Goal: Information Seeking & Learning: Find specific fact

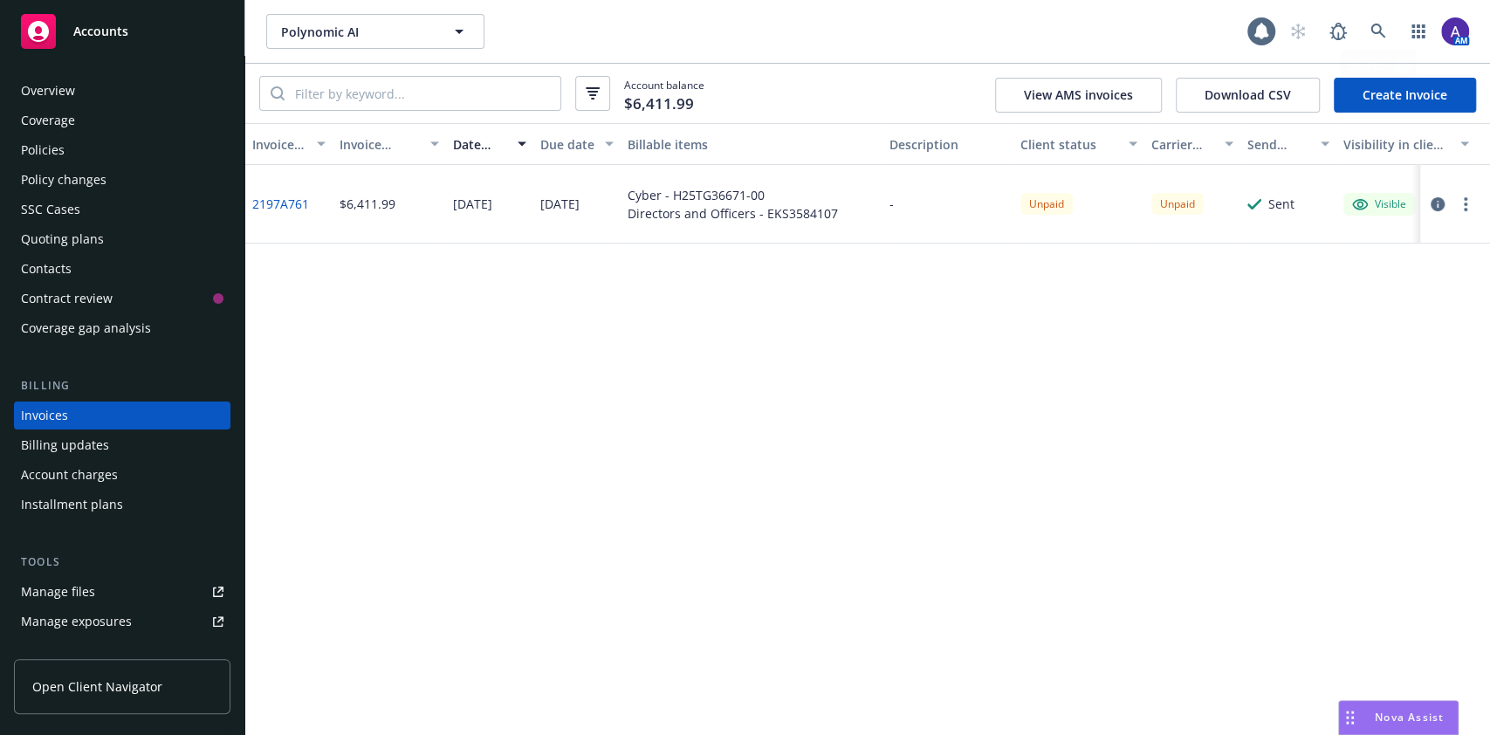
scroll to position [20, 0]
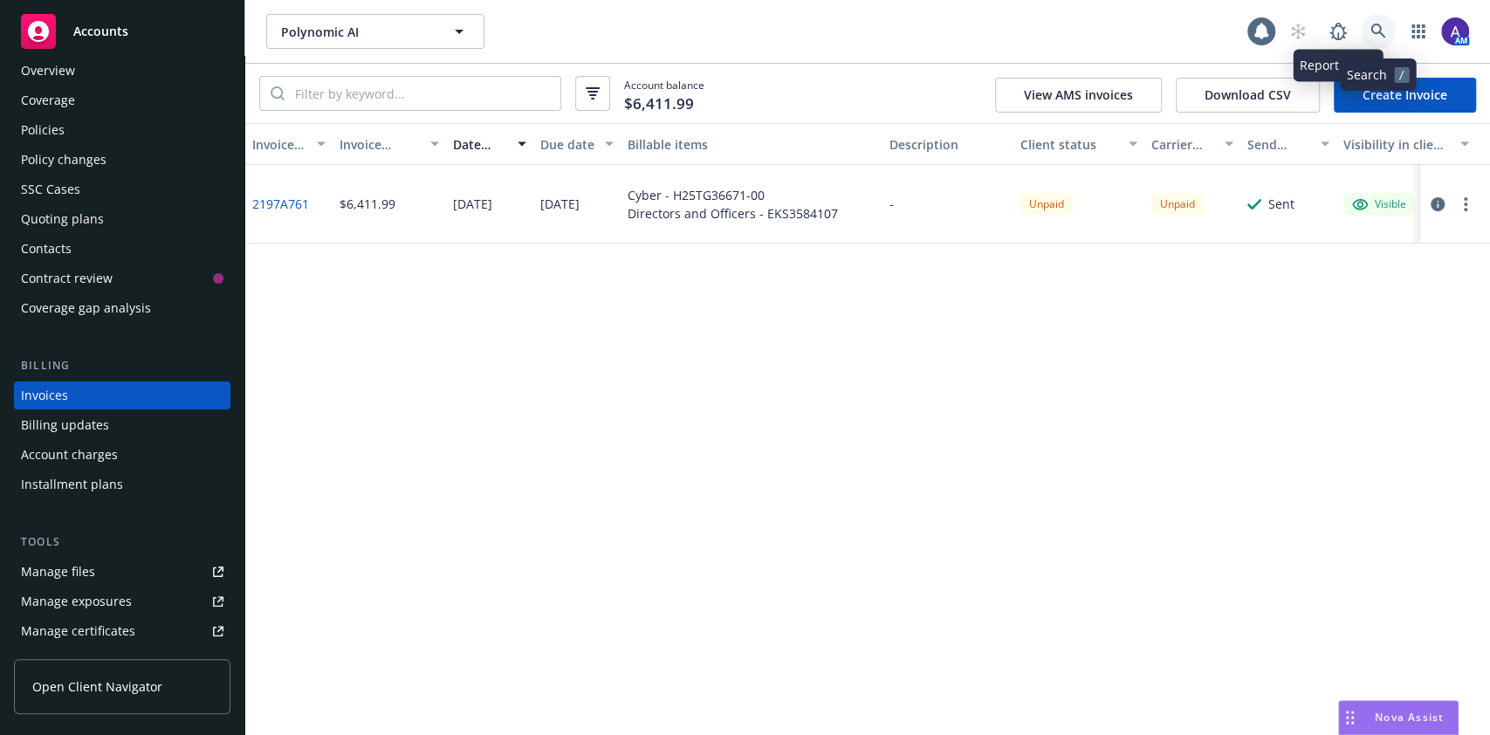
click at [1375, 26] on icon at bounding box center [1378, 32] width 16 height 16
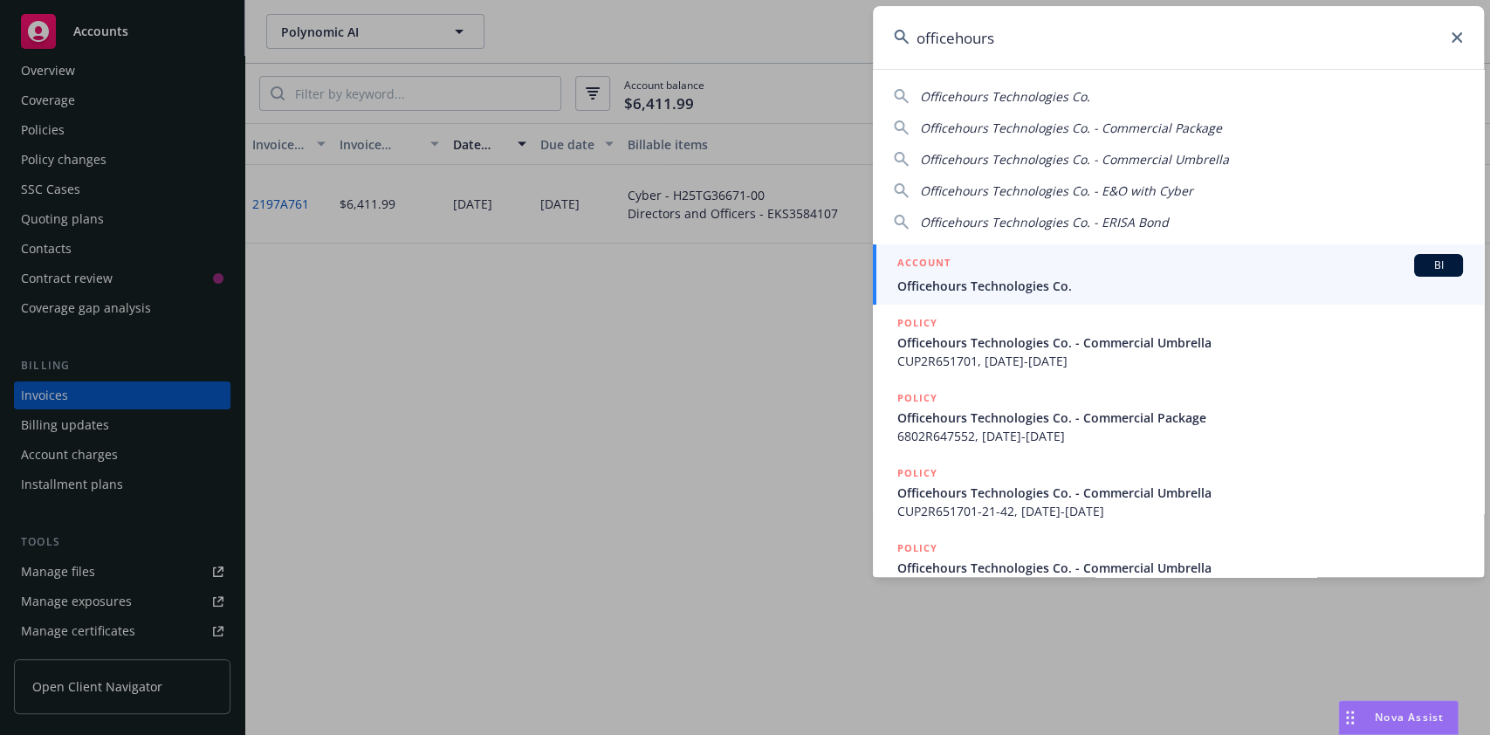
type input "officehours"
click at [1163, 285] on span "Officehours Technologies Co." at bounding box center [1180, 286] width 566 height 18
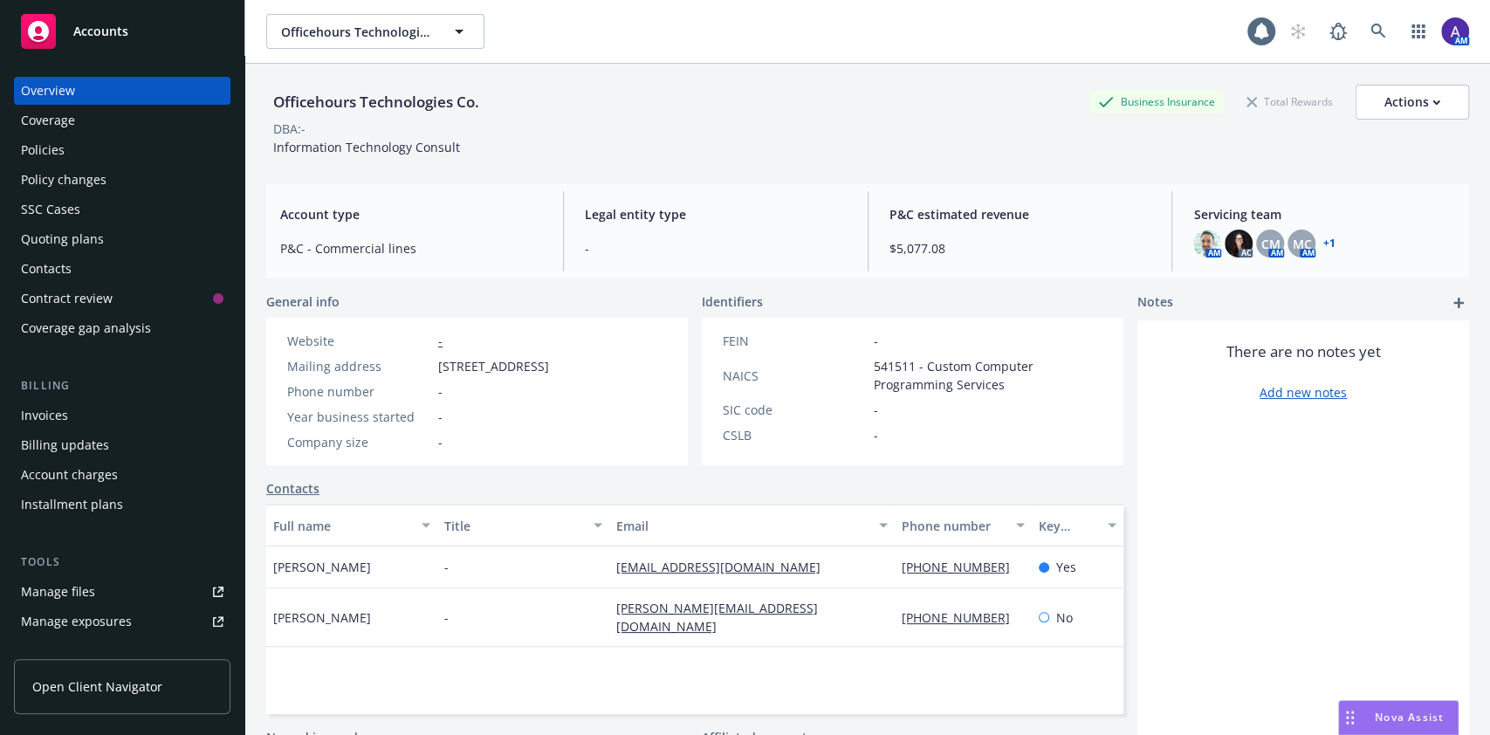
click at [86, 270] on div "Contacts" at bounding box center [122, 269] width 202 height 28
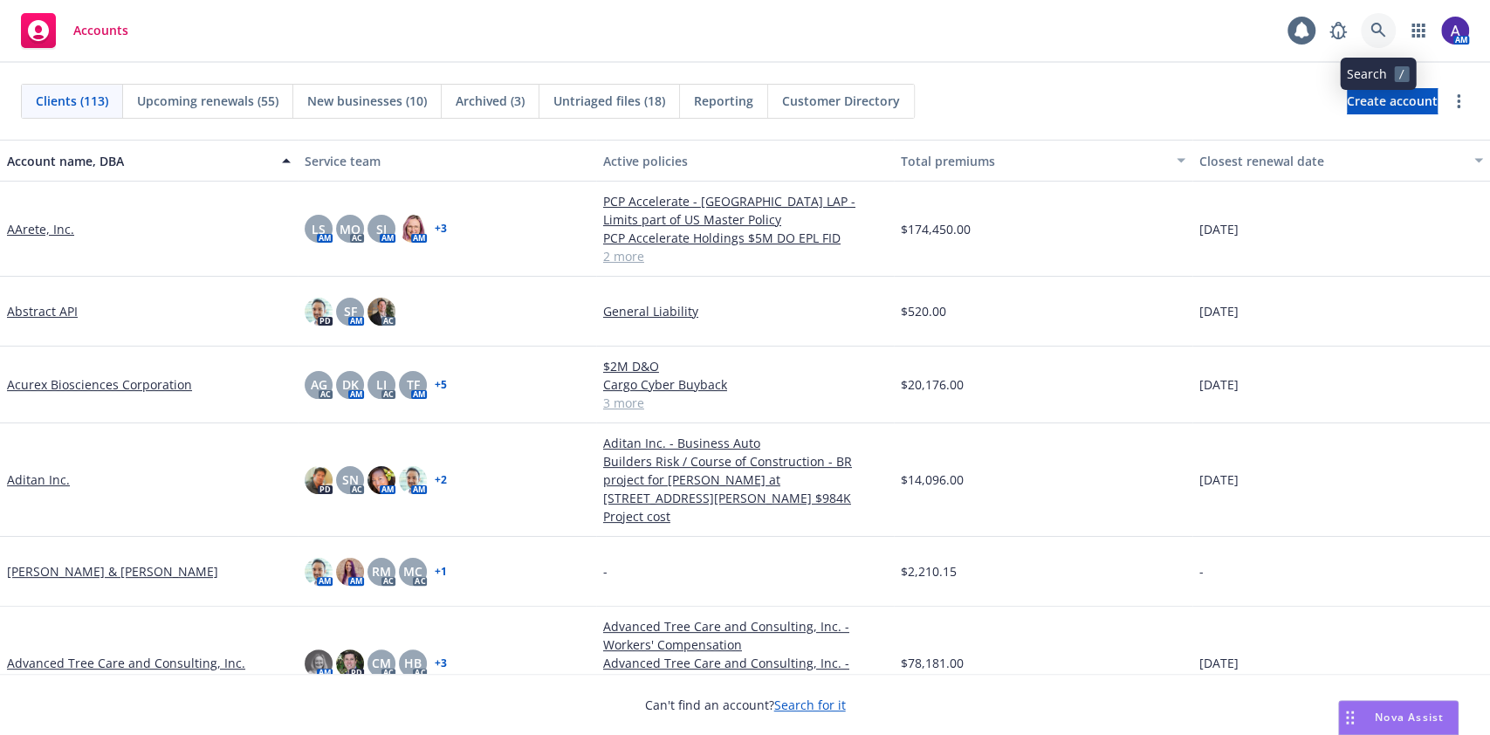
click at [1376, 36] on icon at bounding box center [1378, 31] width 16 height 16
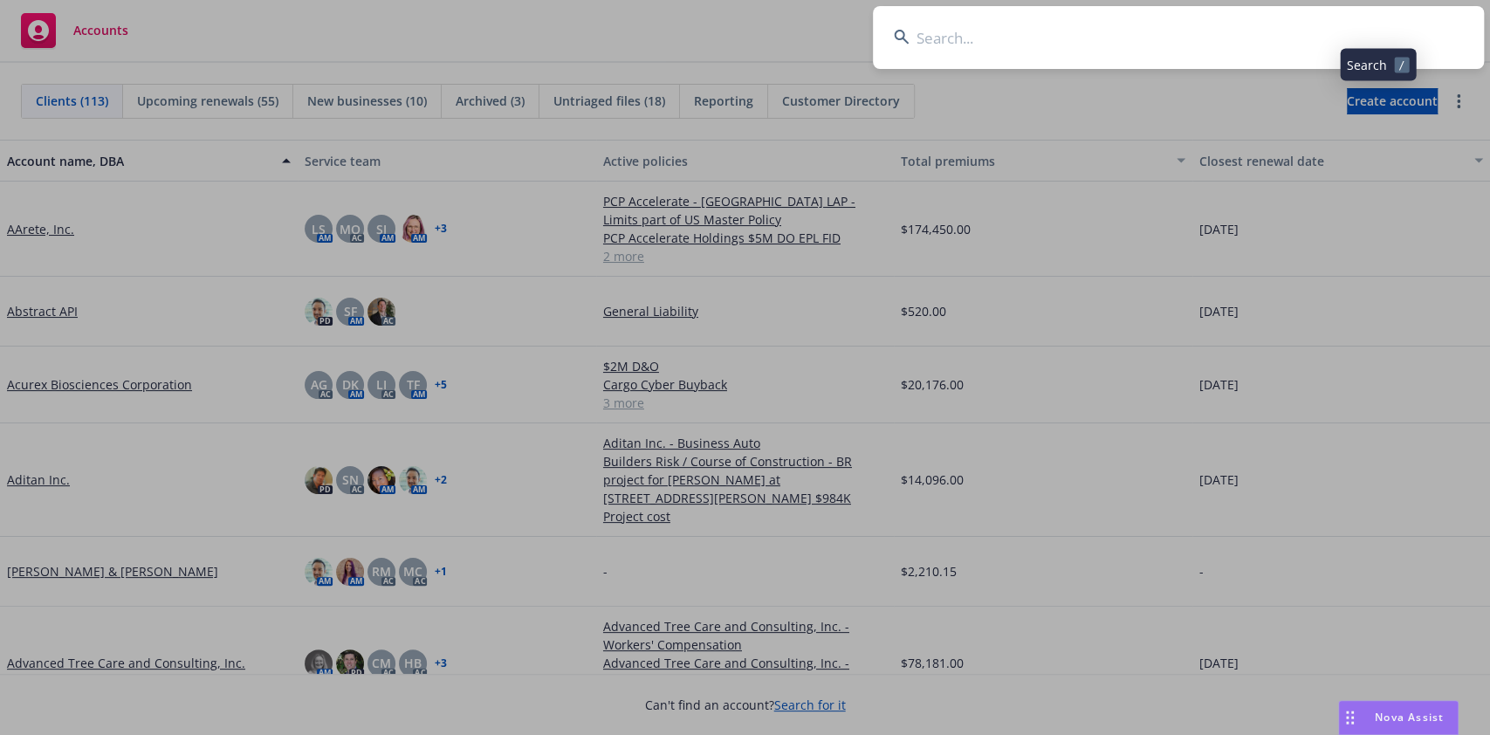
click at [1218, 45] on input at bounding box center [1178, 37] width 611 height 63
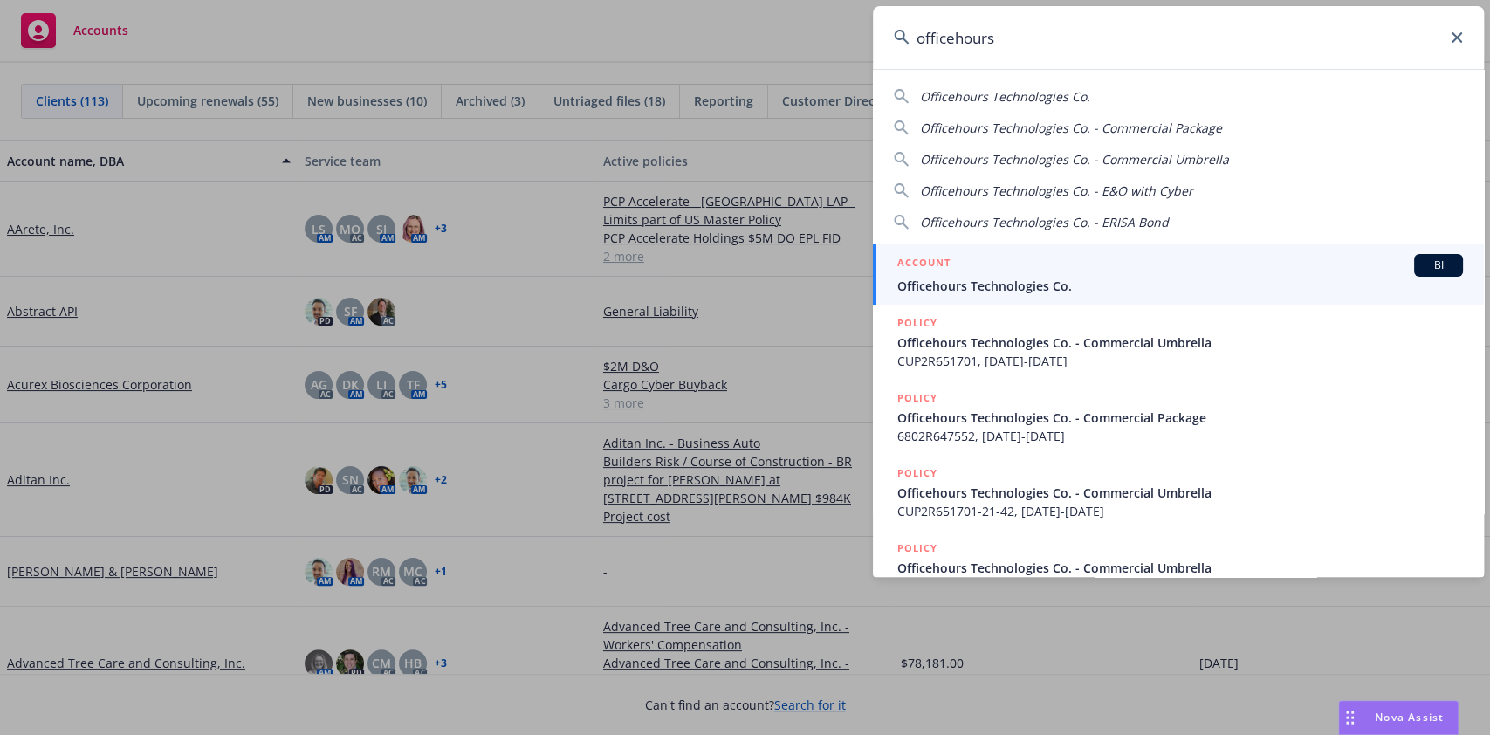
type input "officehours"
click at [1005, 273] on div "ACCOUNT BI" at bounding box center [1180, 265] width 566 height 23
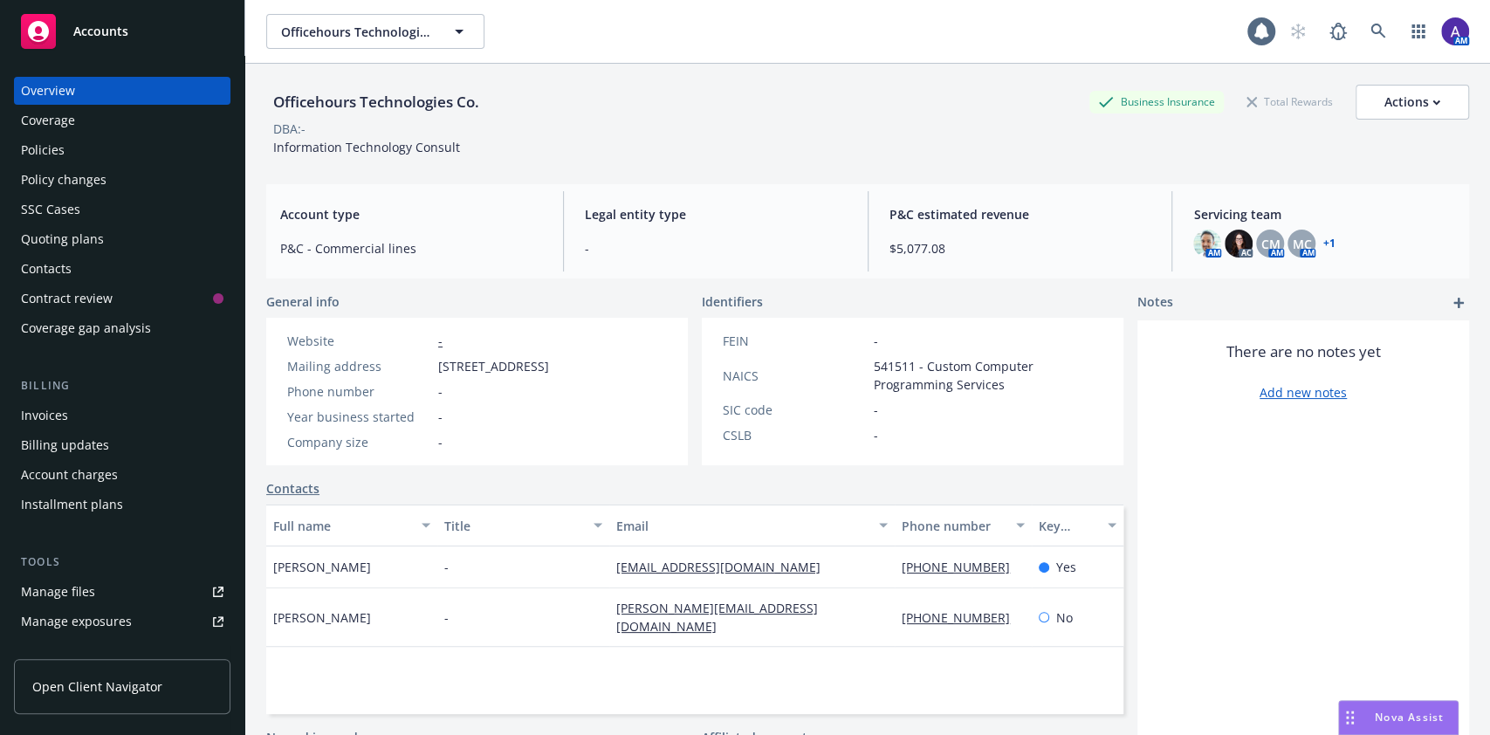
click at [113, 138] on div "Policies" at bounding box center [122, 150] width 202 height 28
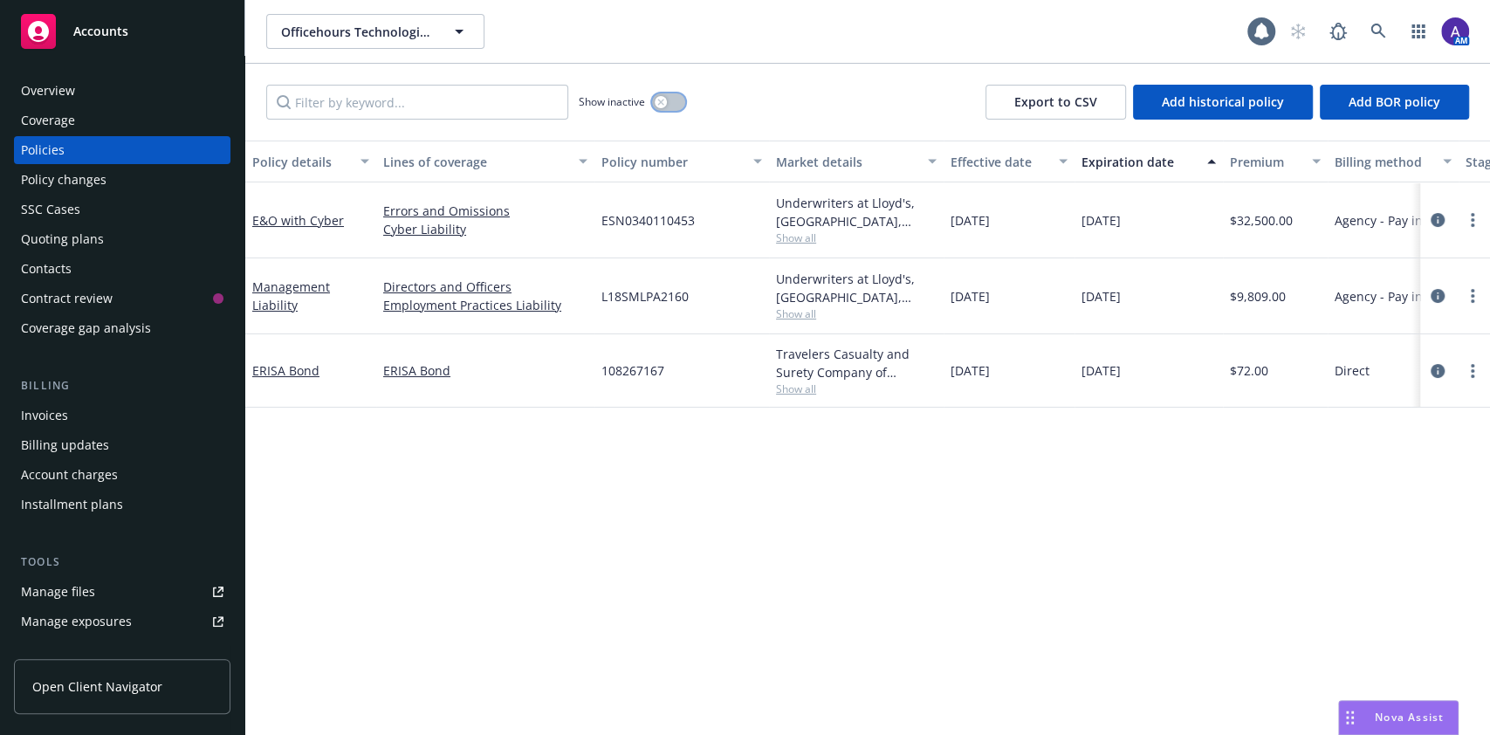
click at [661, 103] on icon "button" at bounding box center [660, 102] width 7 height 7
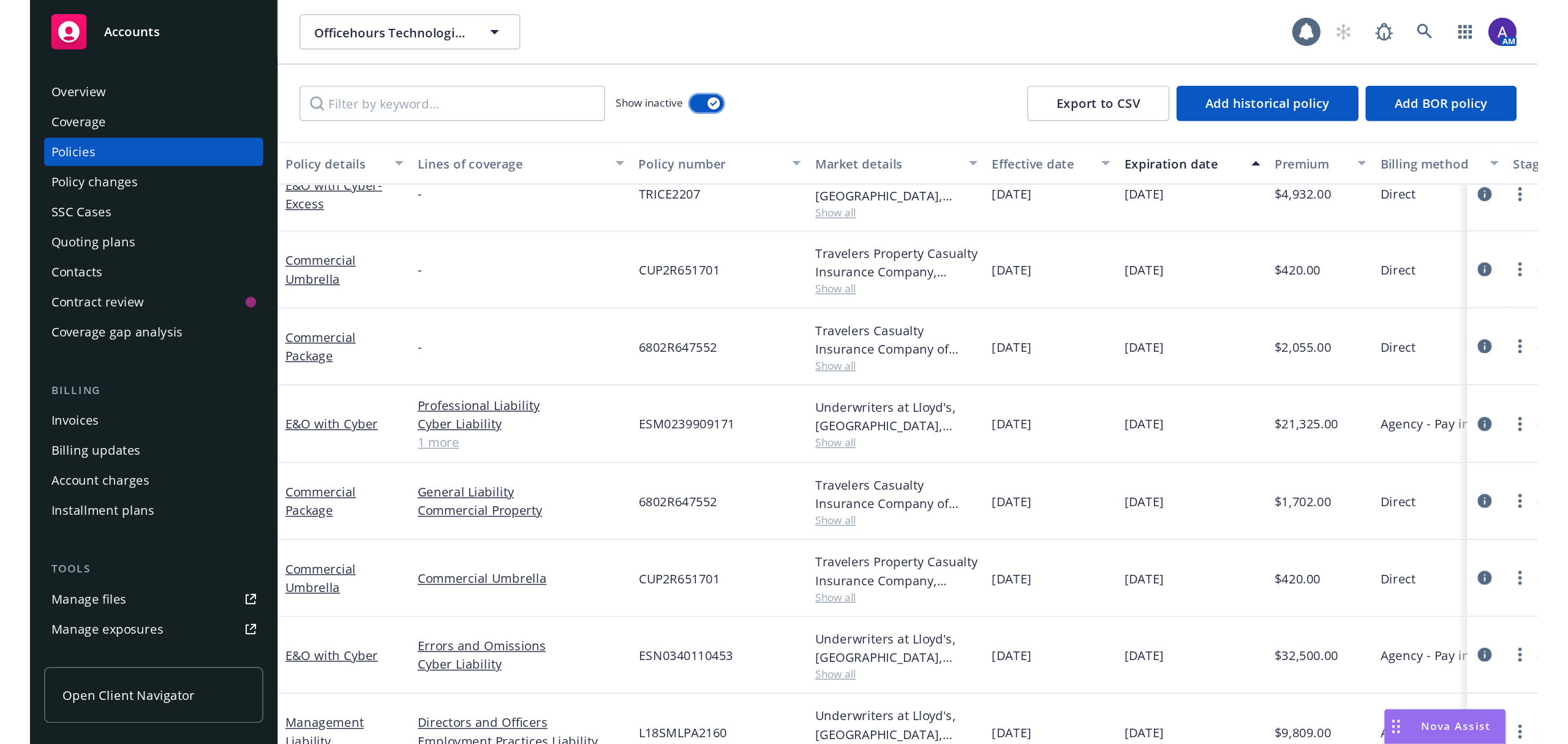
scroll to position [486, 0]
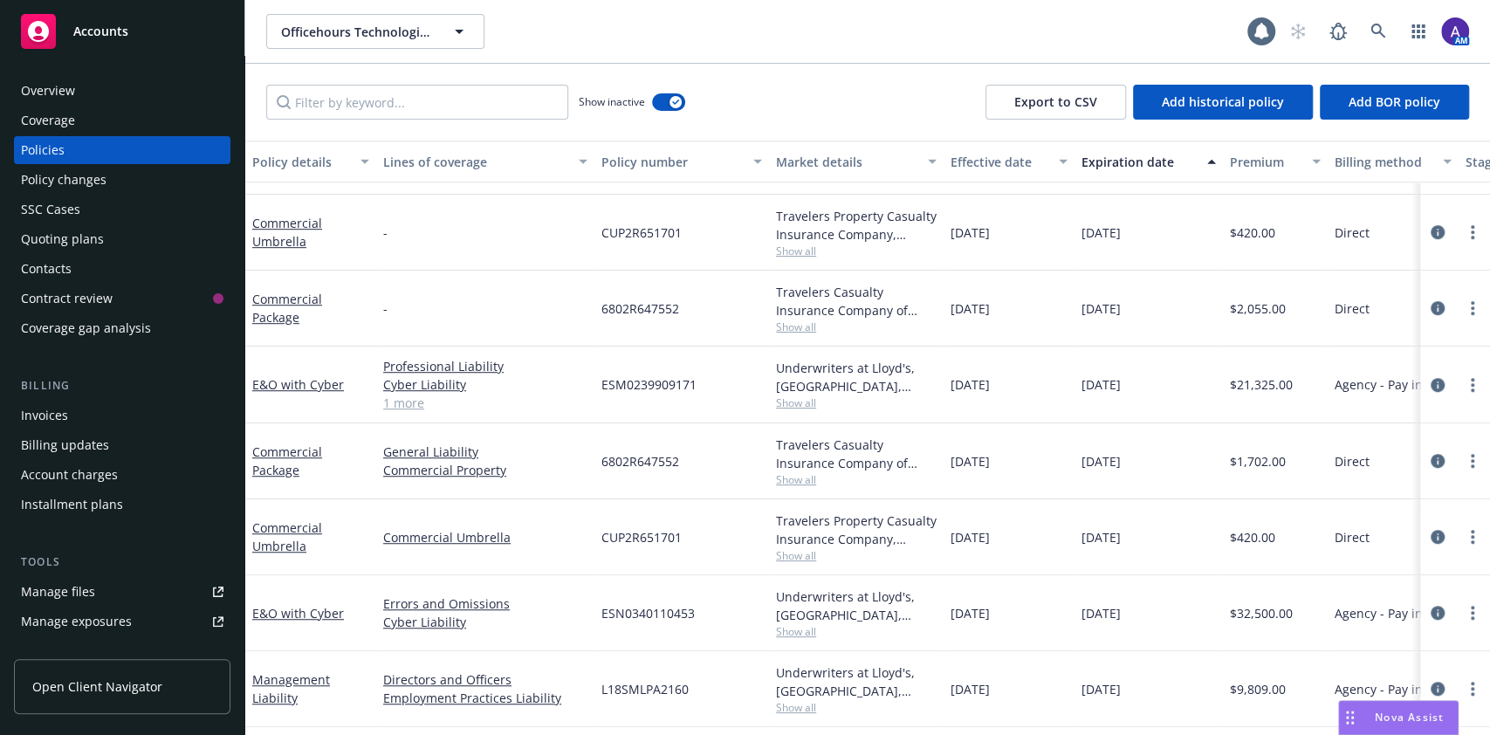
click at [880, 64] on div "Show inactive Export to CSV Add historical policy Add BOR policy" at bounding box center [867, 102] width 1245 height 77
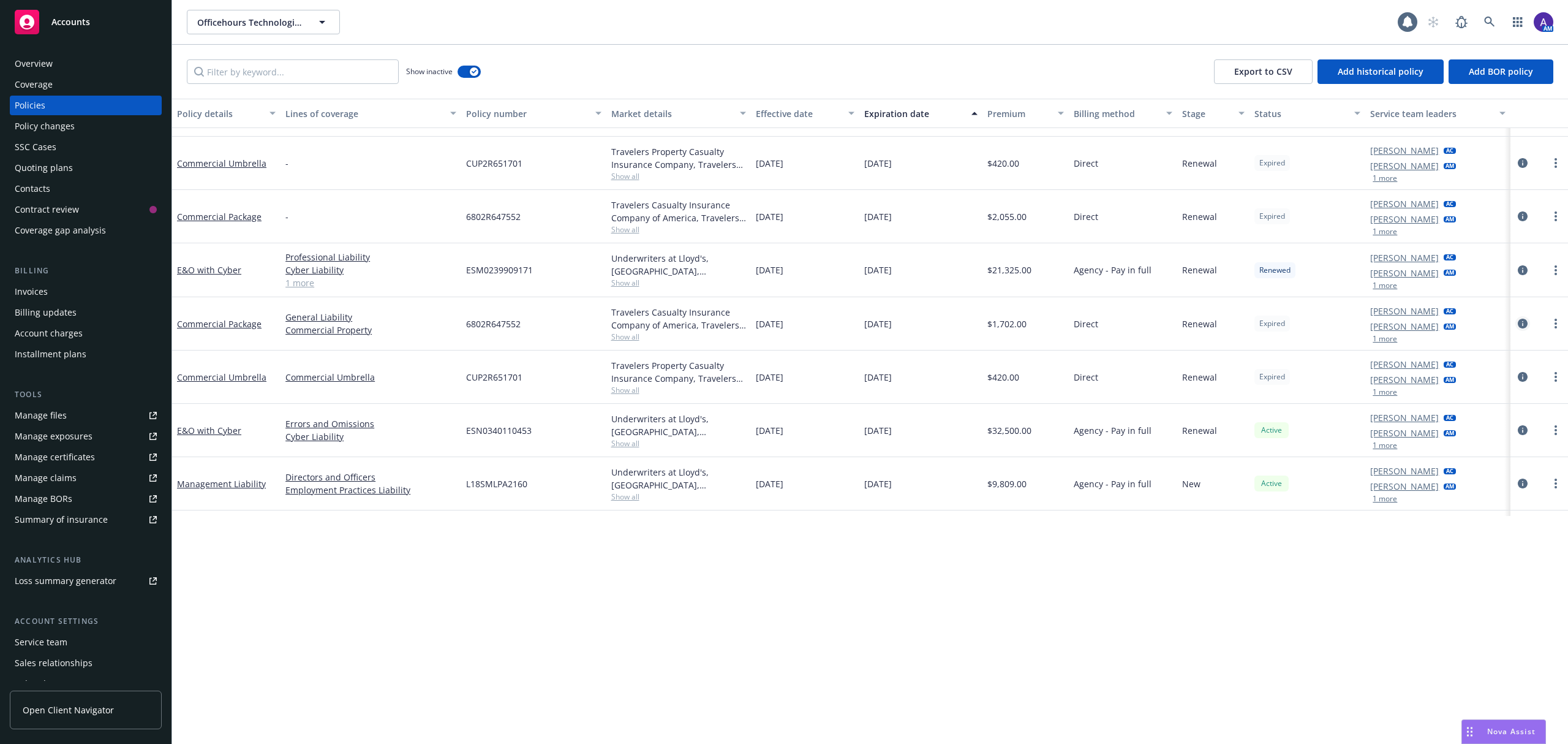
click at [1045, 320] on icon "circleInformation" at bounding box center [1523, 324] width 10 height 10
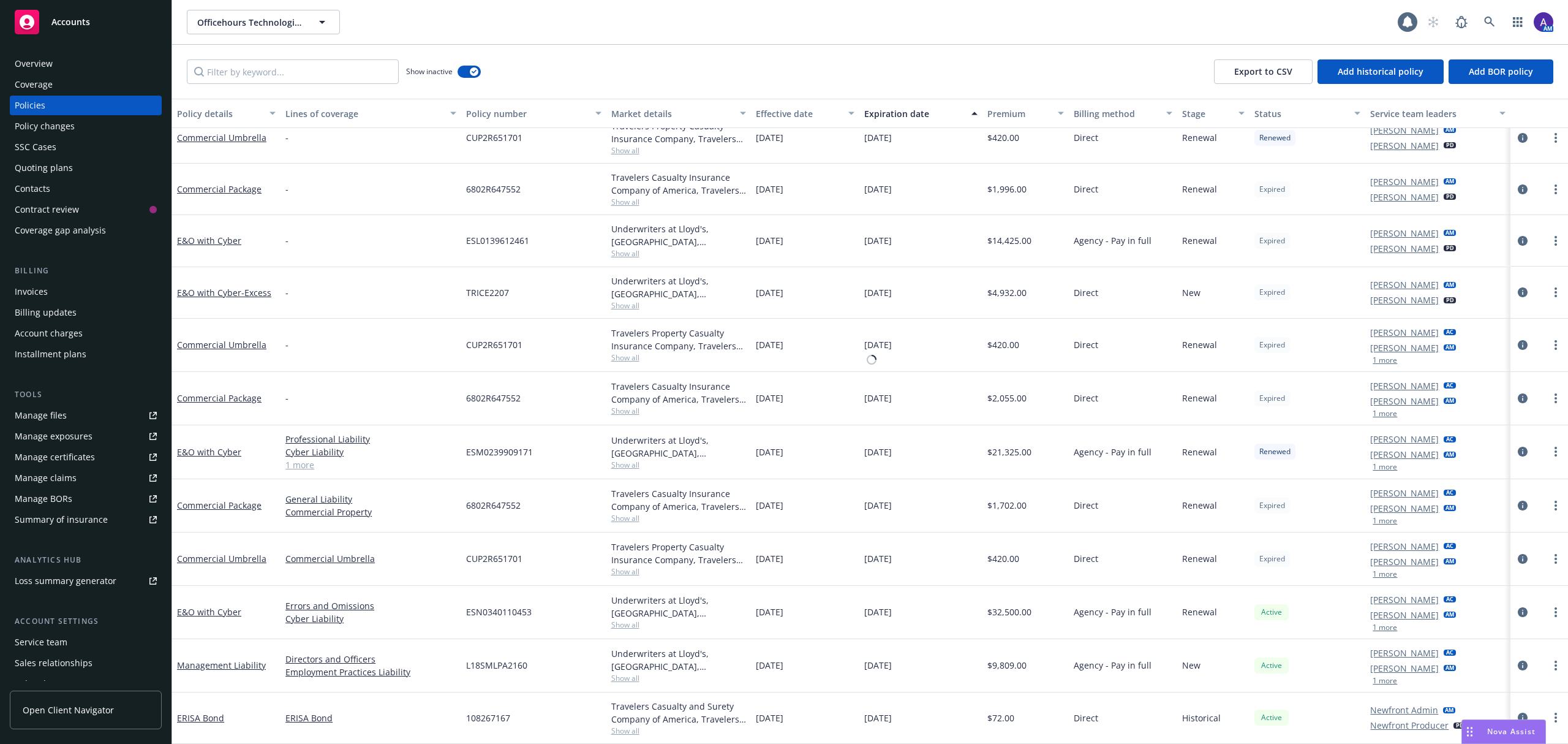
scroll to position [306, 0]
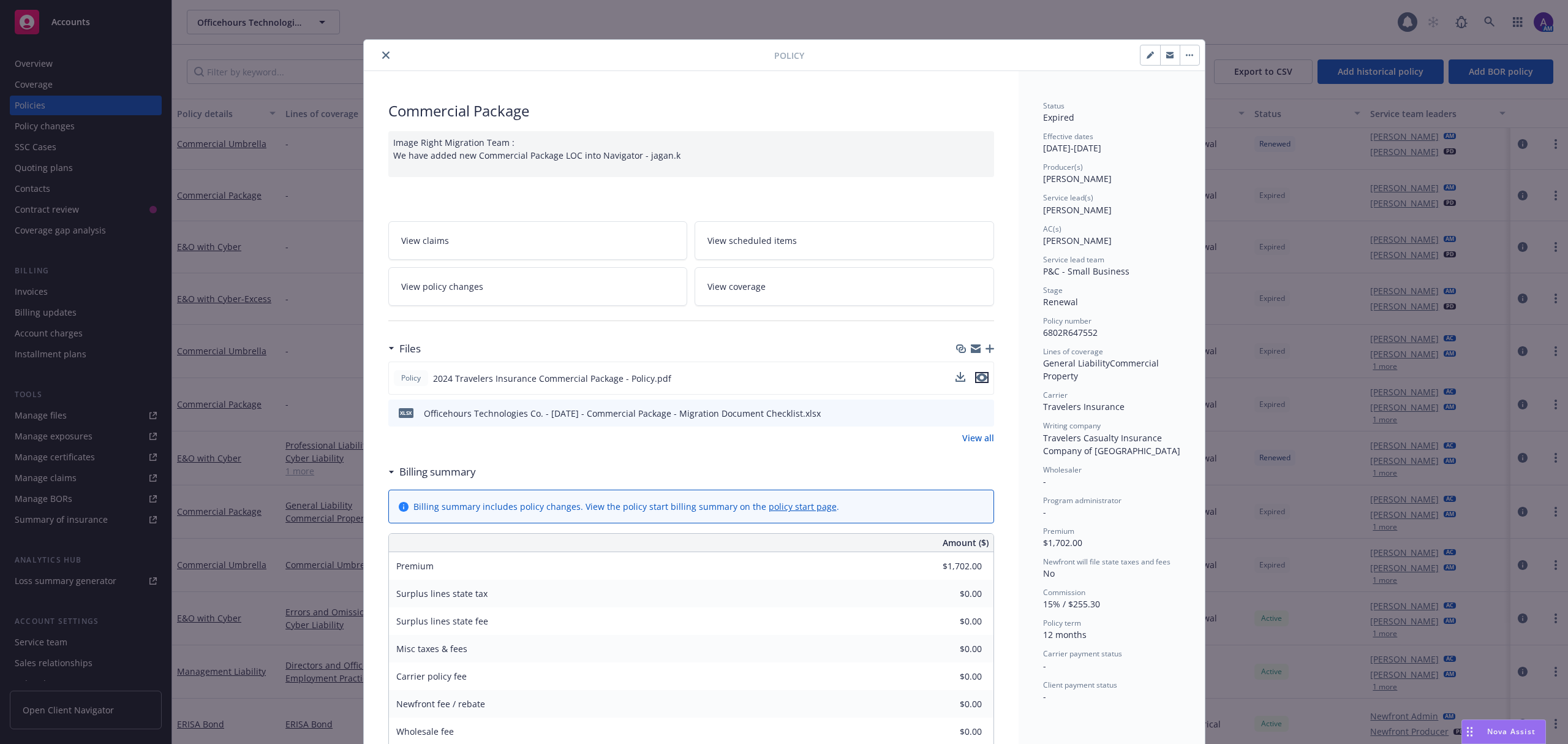
click at [979, 380] on icon "preview file" at bounding box center [982, 378] width 11 height 8
click at [383, 54] on icon "close" at bounding box center [386, 55] width 7 height 7
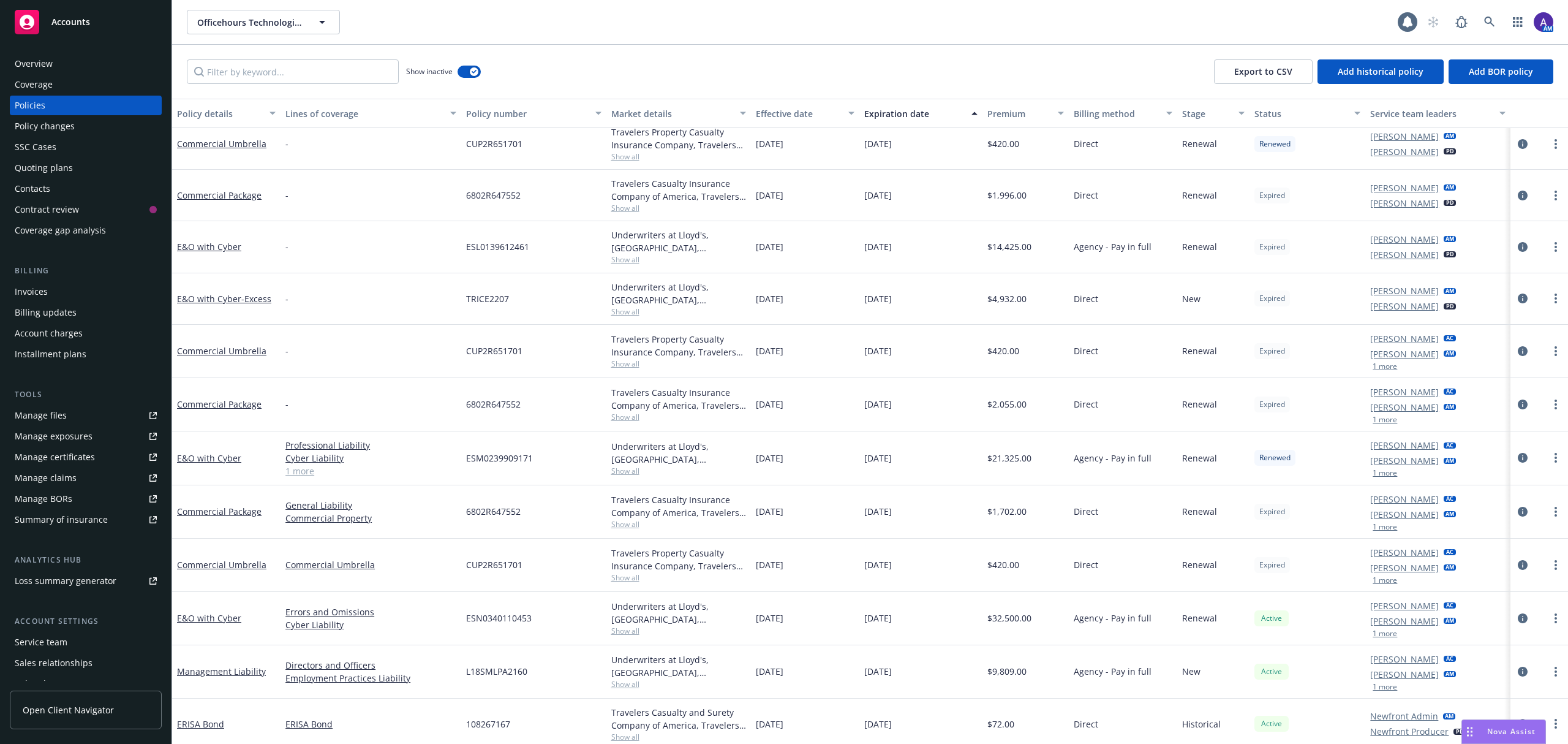
scroll to position [314, 0]
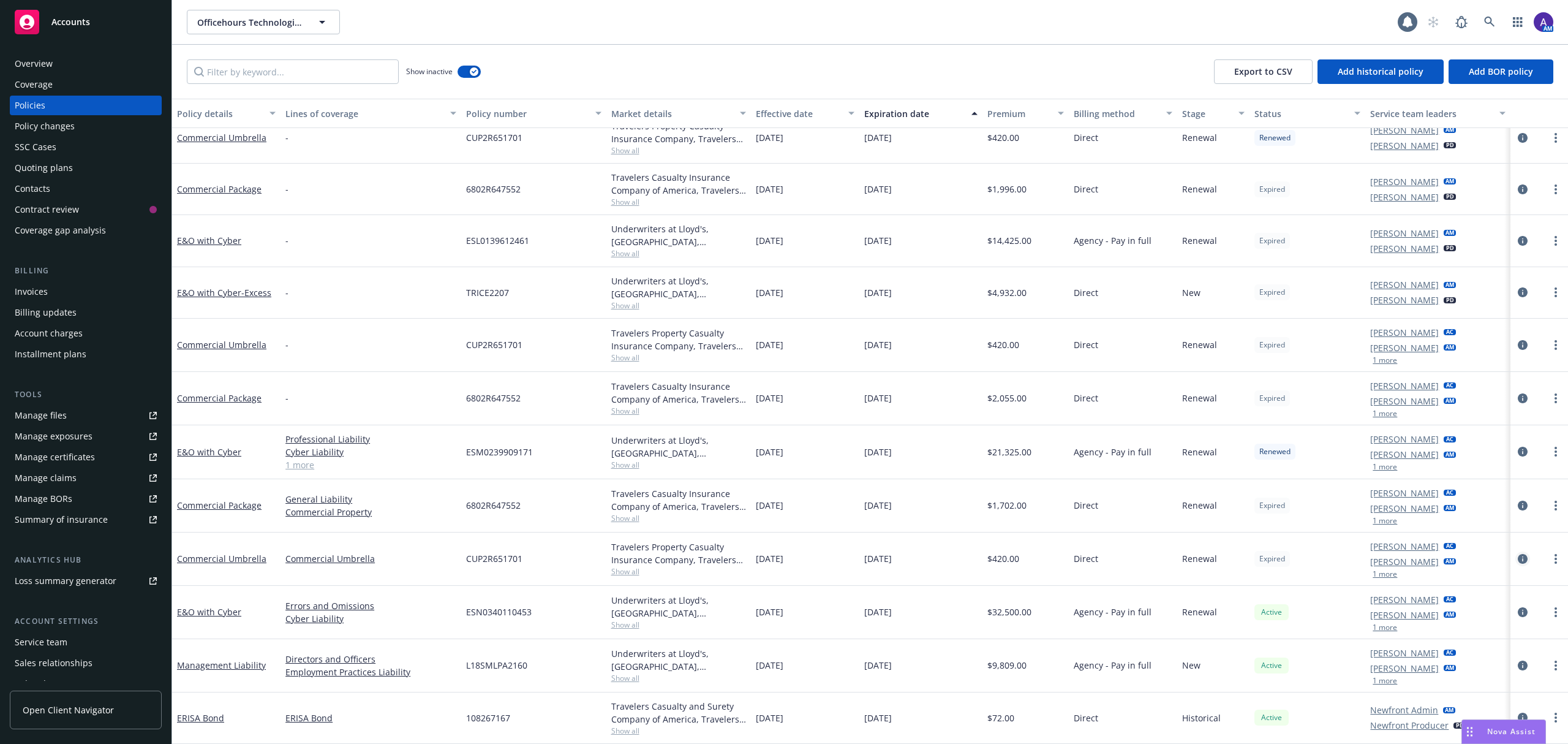
click at [1045, 515] on icon "circleInformation" at bounding box center [1523, 559] width 10 height 10
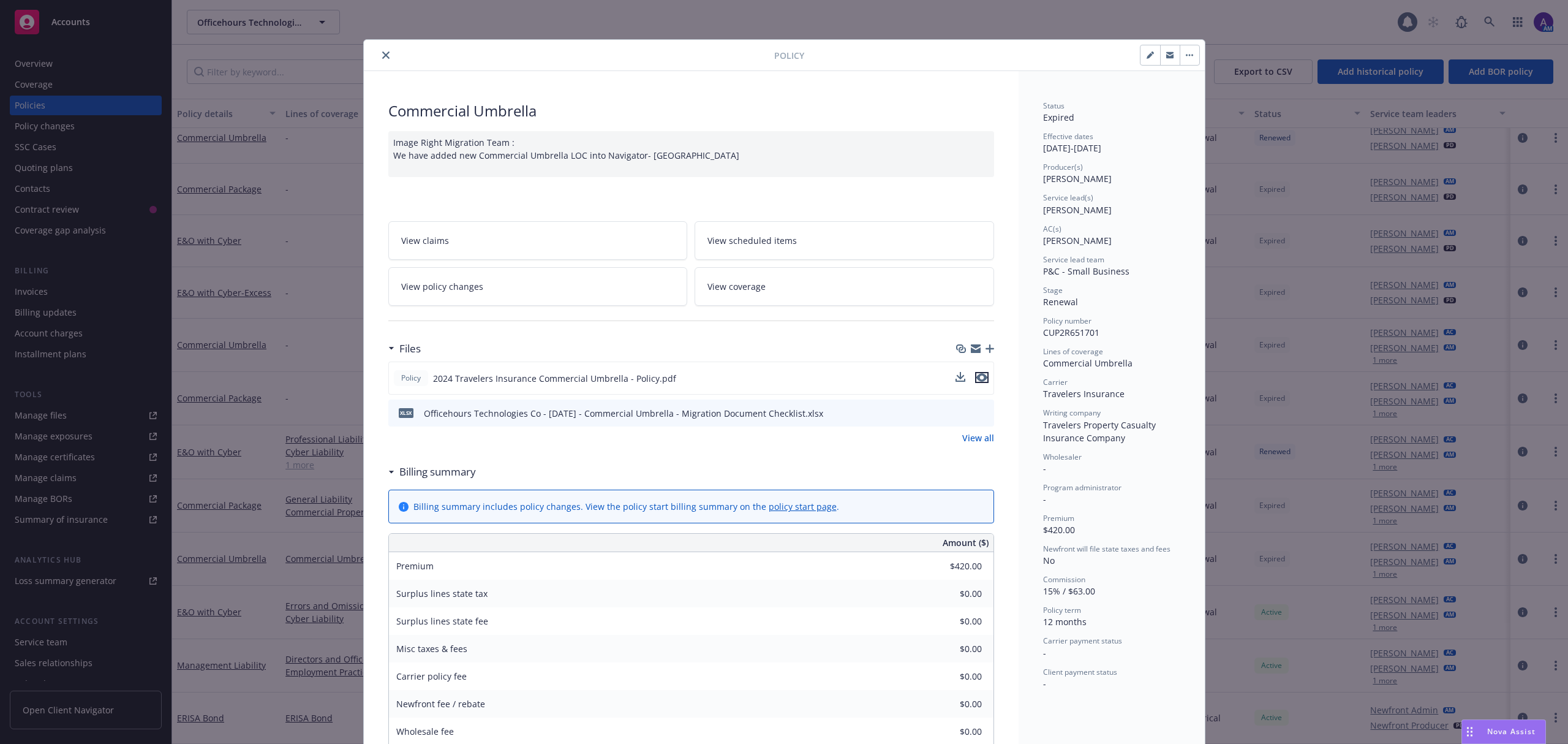
click at [978, 380] on icon "preview file" at bounding box center [982, 378] width 11 height 8
click at [383, 56] on icon "close" at bounding box center [386, 55] width 7 height 7
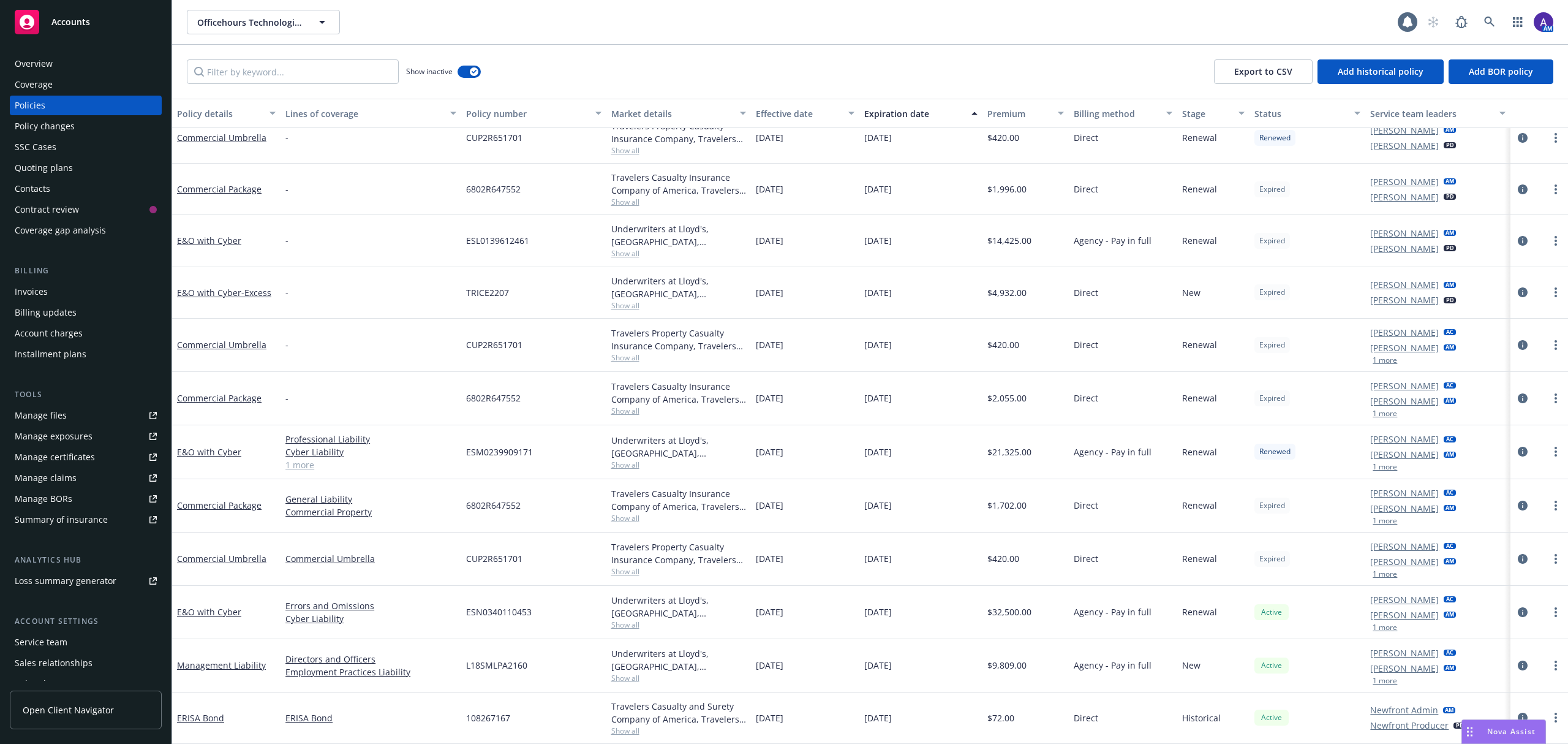
click at [96, 184] on div "Contacts" at bounding box center [86, 189] width 142 height 20
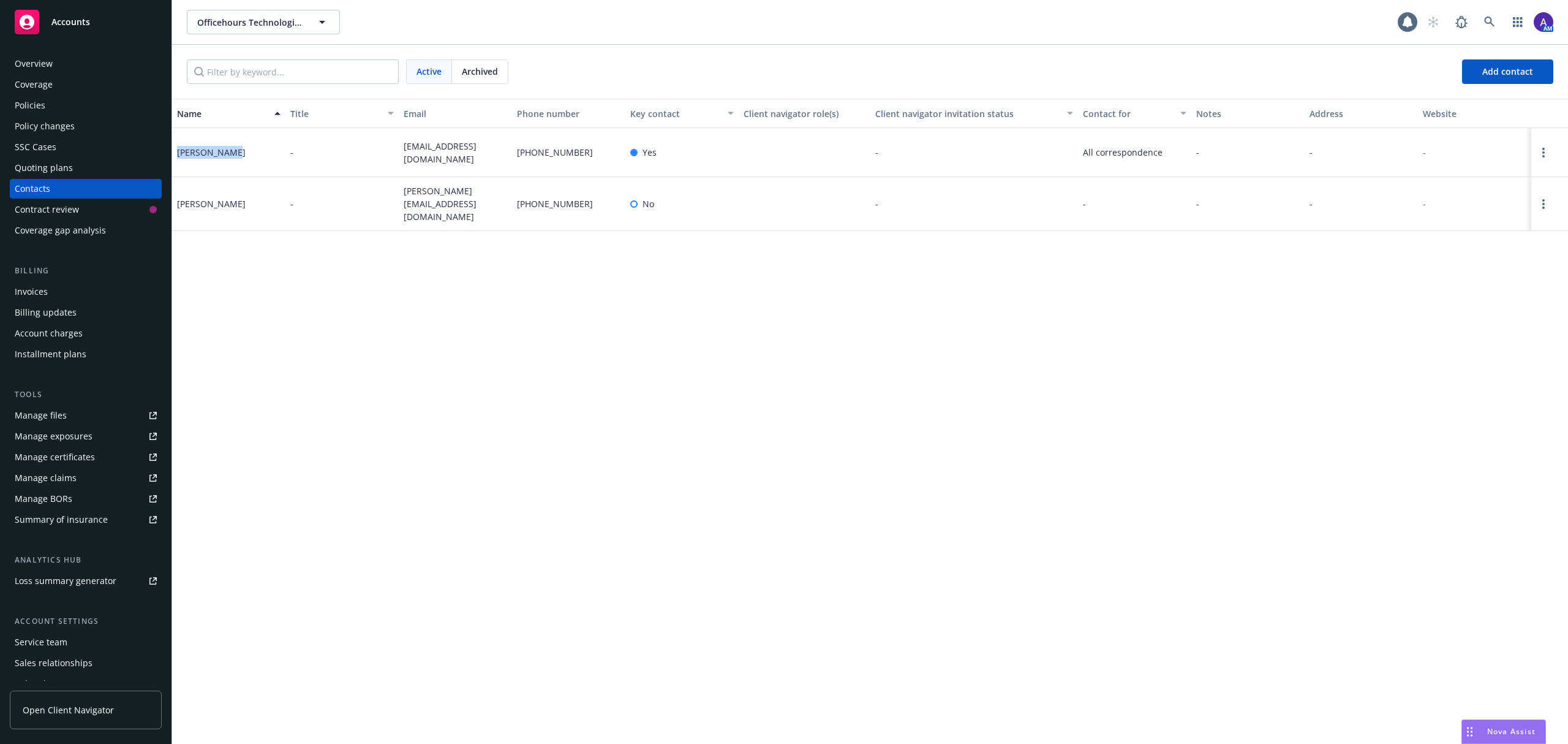
drag, startPoint x: 271, startPoint y: 164, endPoint x: 172, endPoint y: 147, distance: 100.4
click at [172, 147] on div "[PERSON_NAME]" at bounding box center [228, 152] width 113 height 49
copy div "[PERSON_NAME]"
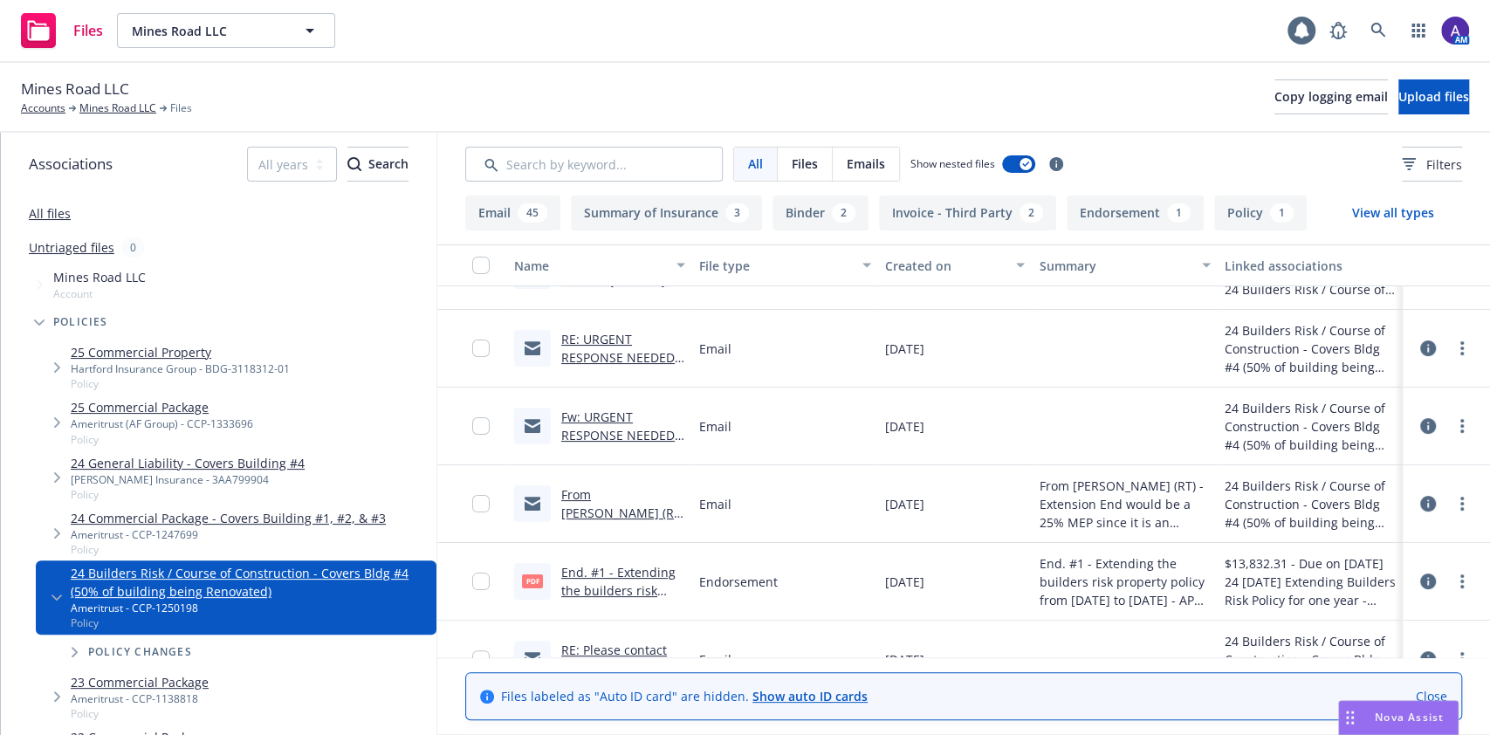
scroll to position [209, 0]
click at [605, 491] on link "From Sabrina (RT) - Extension End would be a 25% MEP since it is an extension e…" at bounding box center [622, 539] width 123 height 108
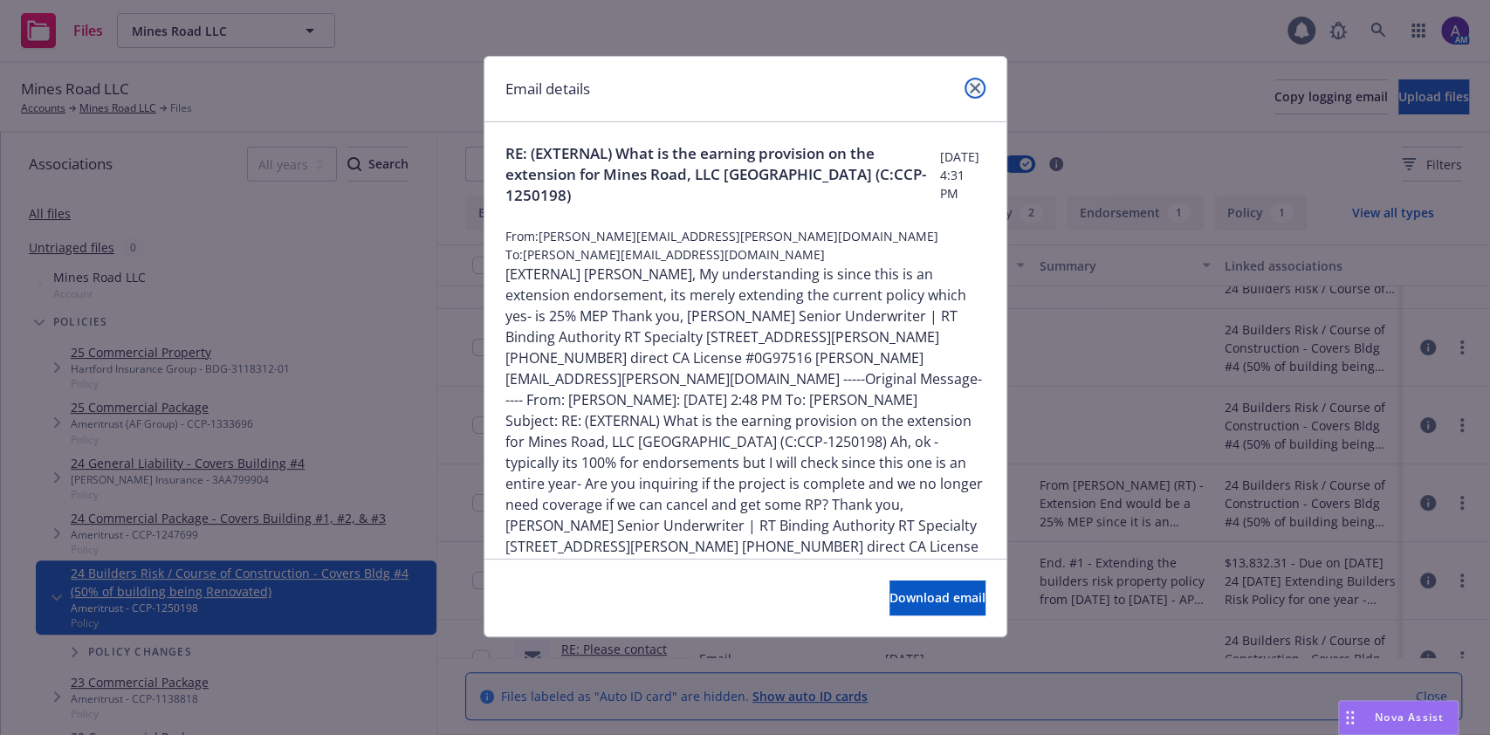
click at [977, 96] on link "close" at bounding box center [974, 88] width 21 height 21
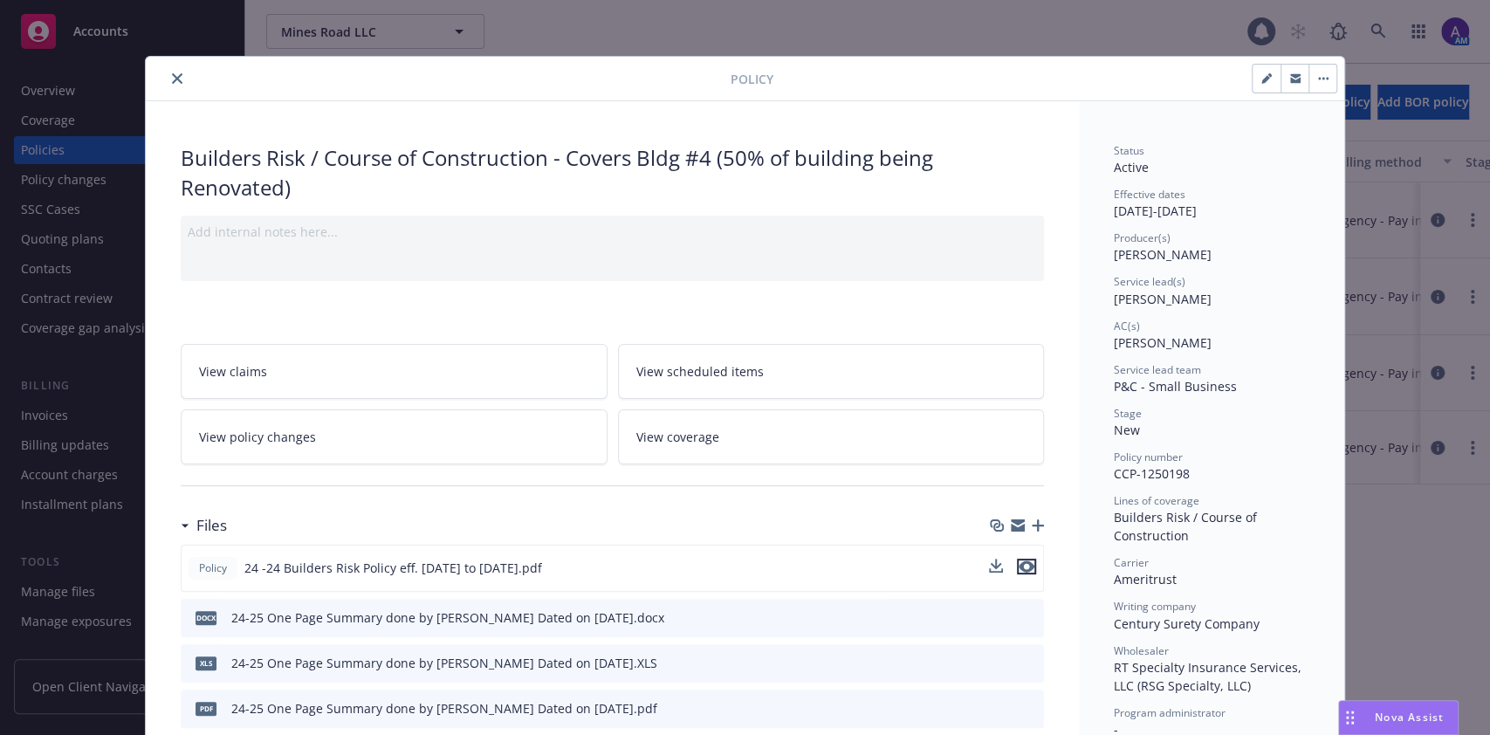
click at [1020, 564] on icon "preview file" at bounding box center [1027, 566] width 16 height 12
click at [172, 81] on icon "close" at bounding box center [177, 78] width 10 height 10
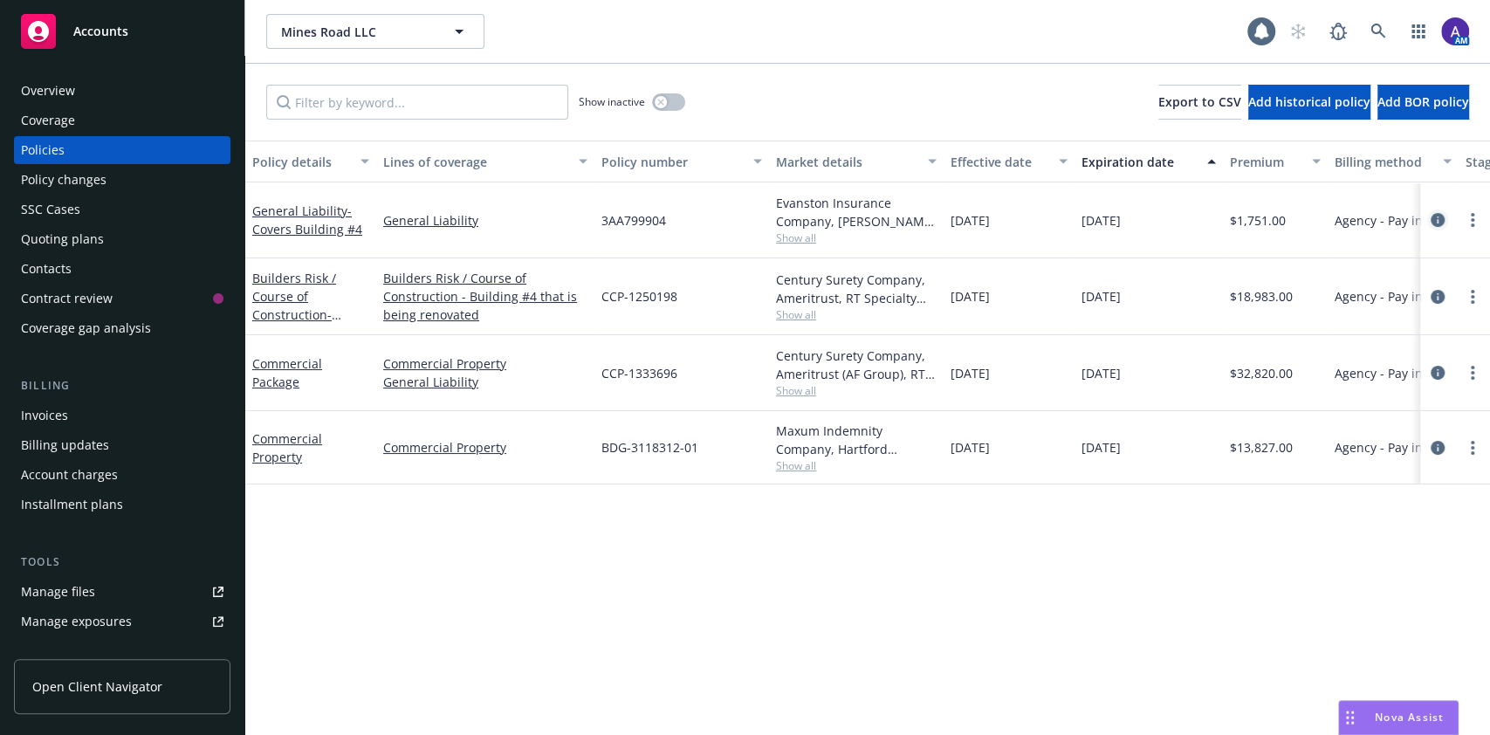
click at [1443, 214] on icon "circleInformation" at bounding box center [1437, 220] width 14 height 14
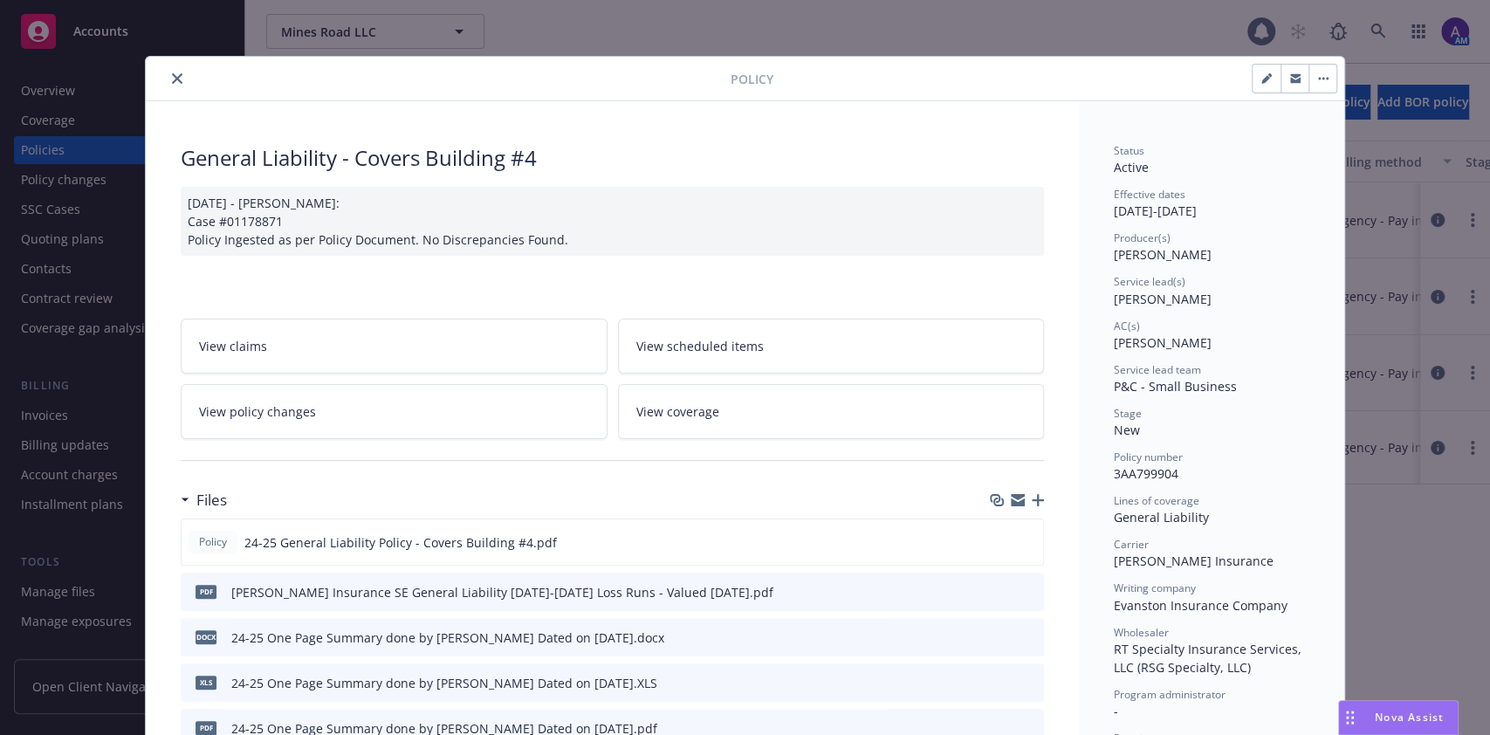
click at [172, 77] on icon "close" at bounding box center [177, 78] width 10 height 10
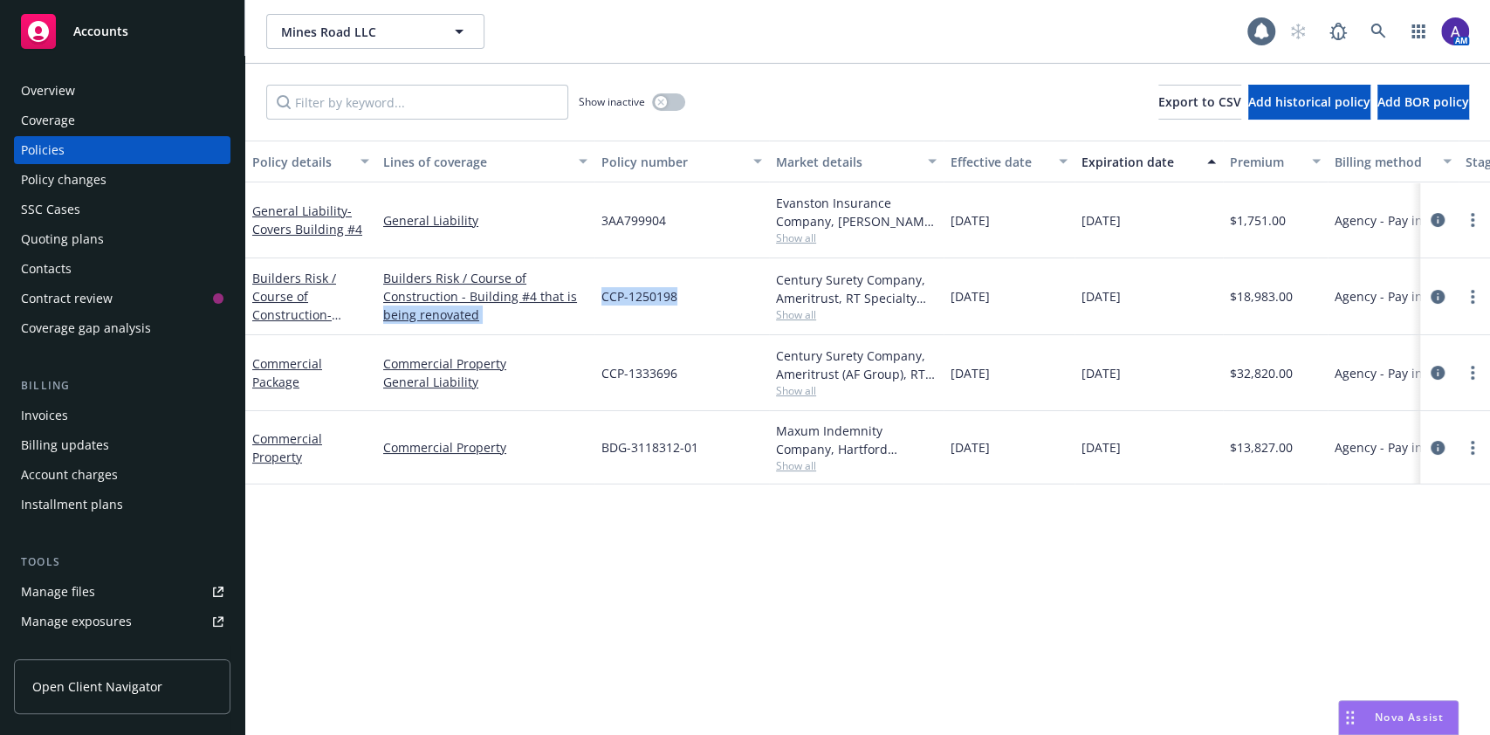
drag, startPoint x: 686, startPoint y: 296, endPoint x: 591, endPoint y: 302, distance: 95.3
click at [591, 302] on div "Builders Risk / Course of Construction - Covers Bldg #4 (50% of building being …" at bounding box center [1087, 296] width 1684 height 77
click at [648, 300] on span "CCP-1250198" at bounding box center [639, 296] width 76 height 18
click at [627, 224] on span "3AA799904" at bounding box center [633, 220] width 65 height 18
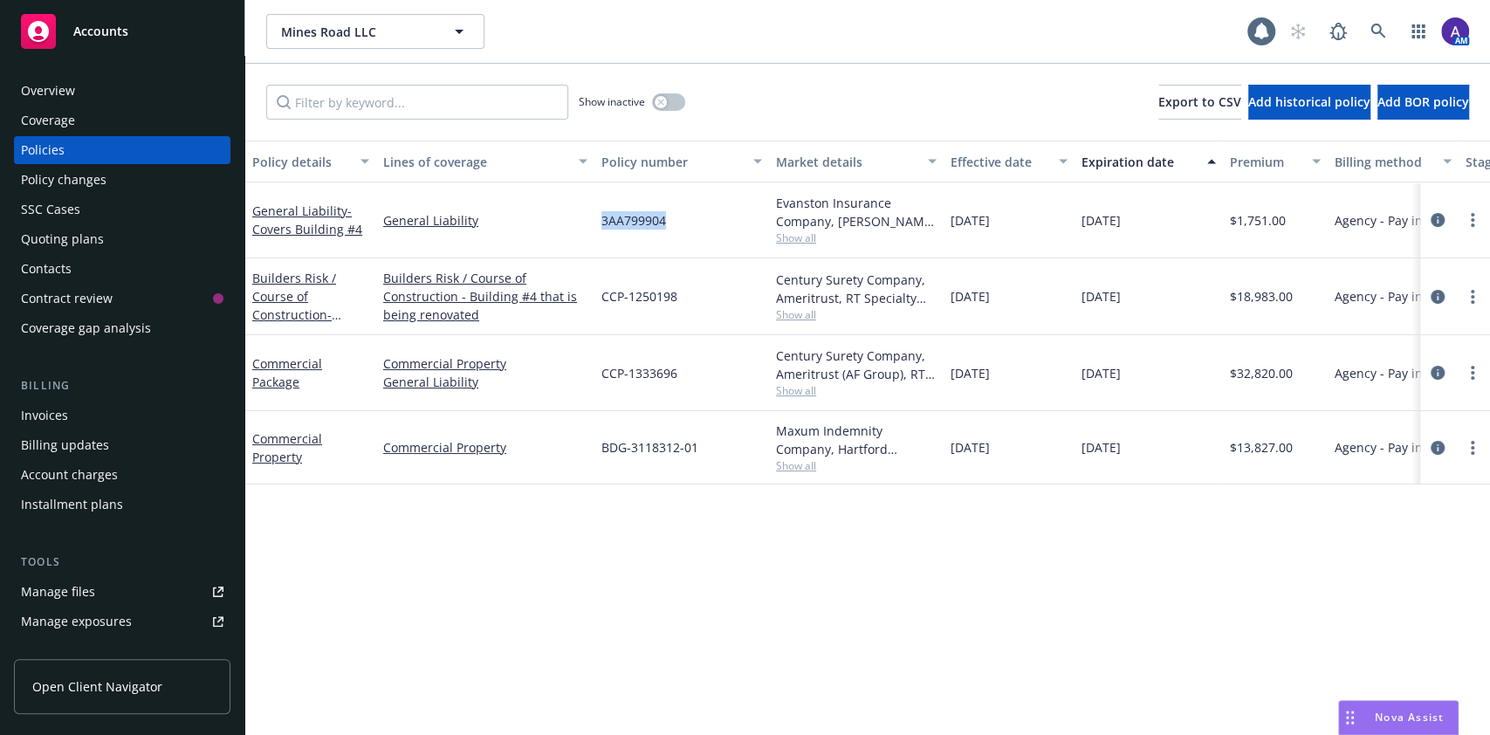
copy span "3AA799904"
drag, startPoint x: 601, startPoint y: 293, endPoint x: 677, endPoint y: 296, distance: 76.0
click at [677, 296] on div "CCP-1250198" at bounding box center [681, 296] width 175 height 77
copy span "CCP-1250198"
click at [1377, 28] on icon at bounding box center [1378, 32] width 16 height 16
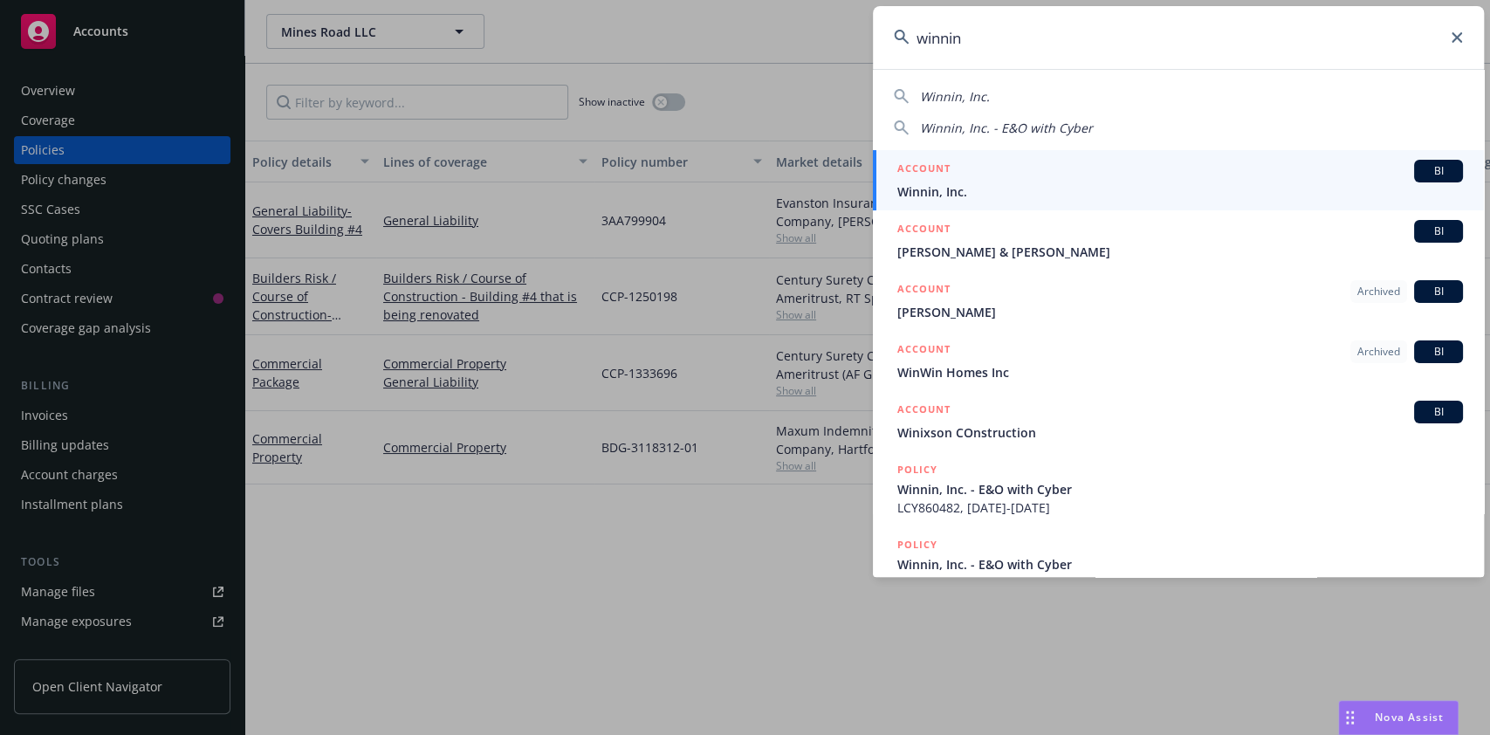
type input "winnin"
click at [896, 208] on link "ACCOUNT BI Winnin, Inc." at bounding box center [1178, 180] width 611 height 60
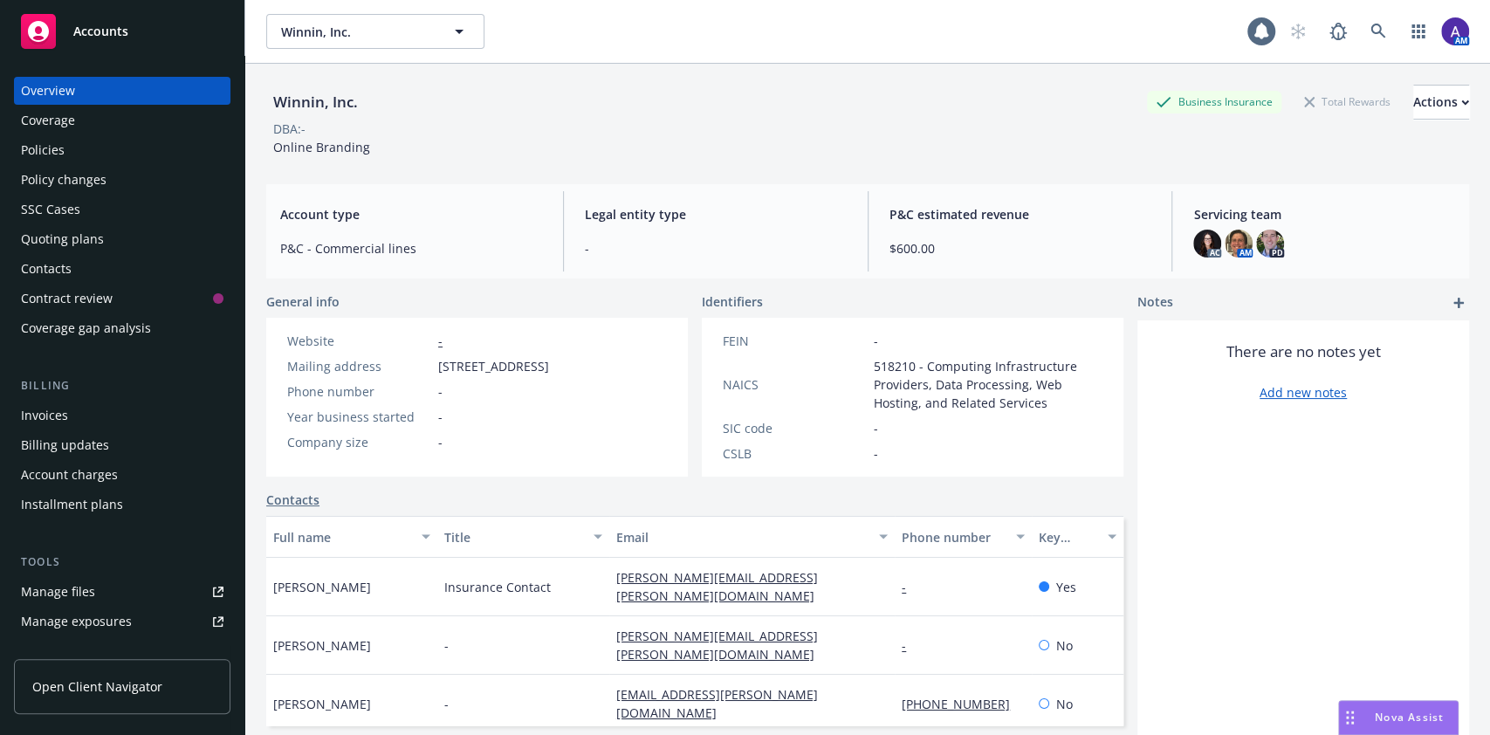
click at [107, 151] on div "Policies" at bounding box center [122, 150] width 202 height 28
